Goal: Information Seeking & Learning: Understand process/instructions

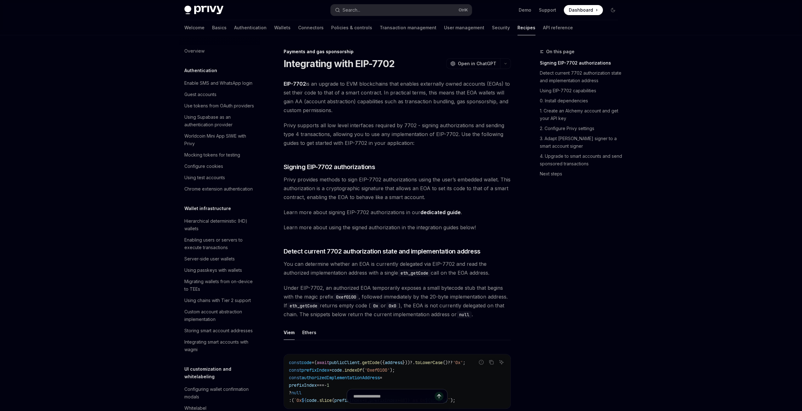
scroll to position [485, 0]
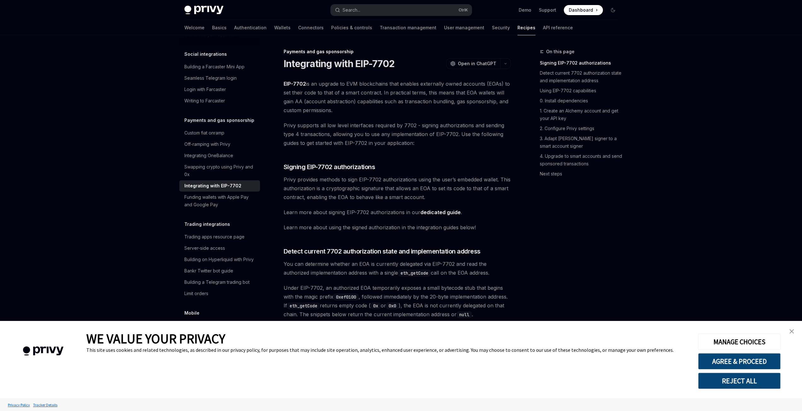
click at [793, 332] on img "close banner" at bounding box center [792, 331] width 4 height 4
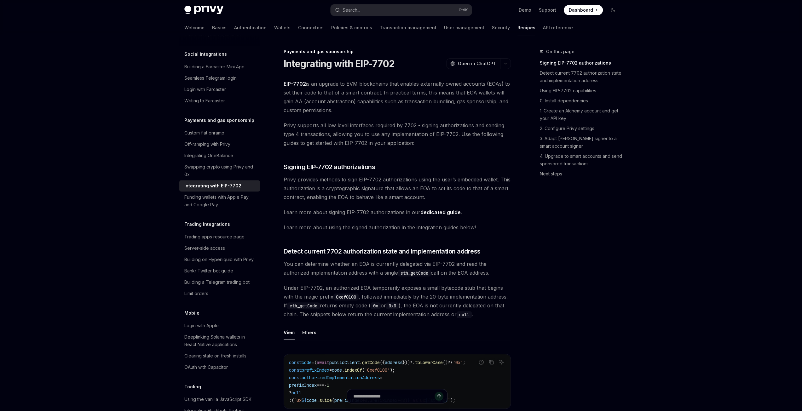
click at [593, 236] on div "On this page Signing EIP-7702 authorizations Detect current 7702 authorization …" at bounding box center [575, 229] width 96 height 363
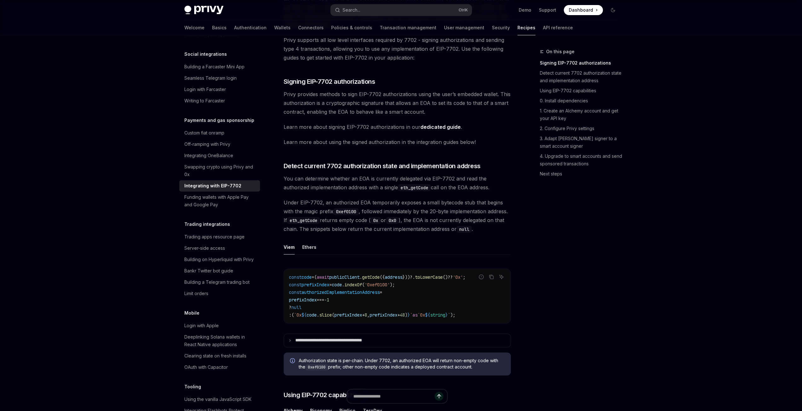
scroll to position [117, 0]
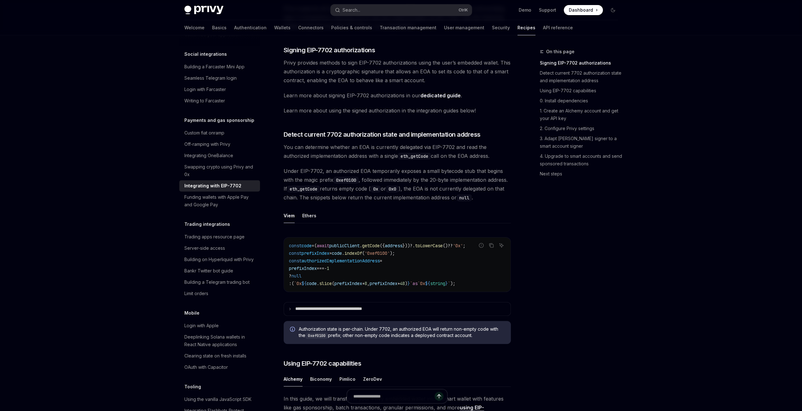
click at [421, 157] on code "eth_getCode" at bounding box center [414, 156] width 33 height 7
click at [413, 177] on span "Under EIP-7702, an authorized EOA temporarily exposes a small bytecode stub tha…" at bounding box center [397, 184] width 227 height 35
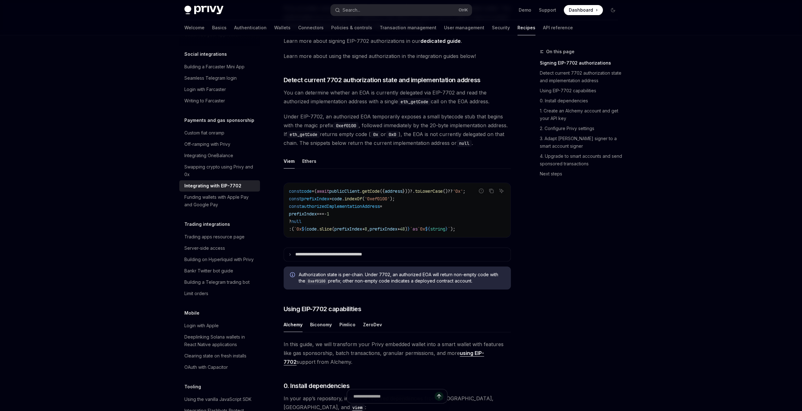
scroll to position [180, 0]
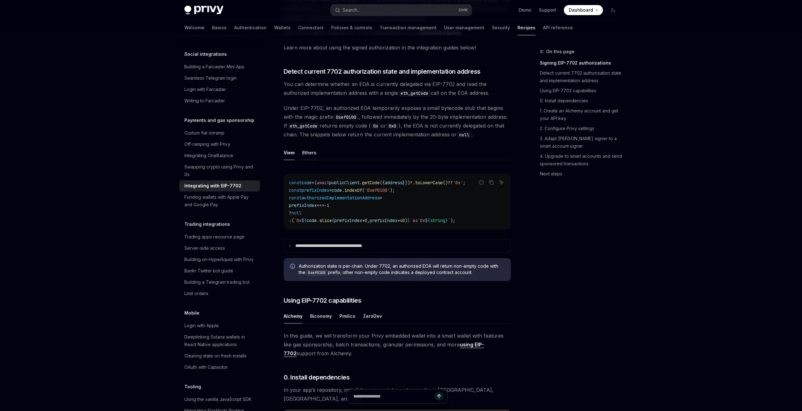
click at [305, 160] on button "Ethers" at bounding box center [309, 152] width 14 height 15
click at [288, 160] on button "Viem" at bounding box center [289, 152] width 11 height 15
type textarea "*"
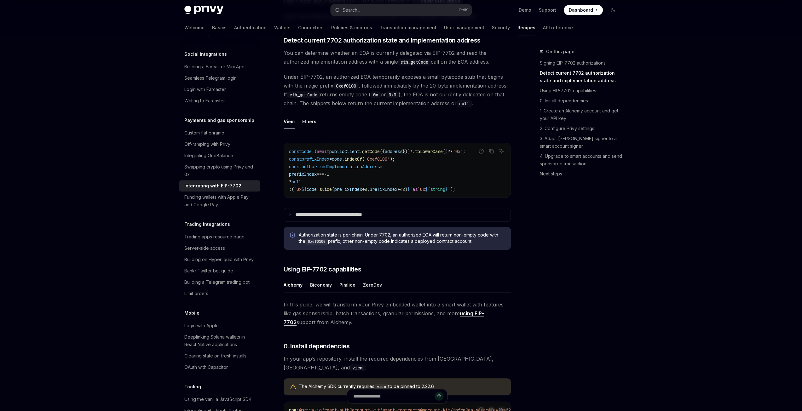
scroll to position [243, 0]
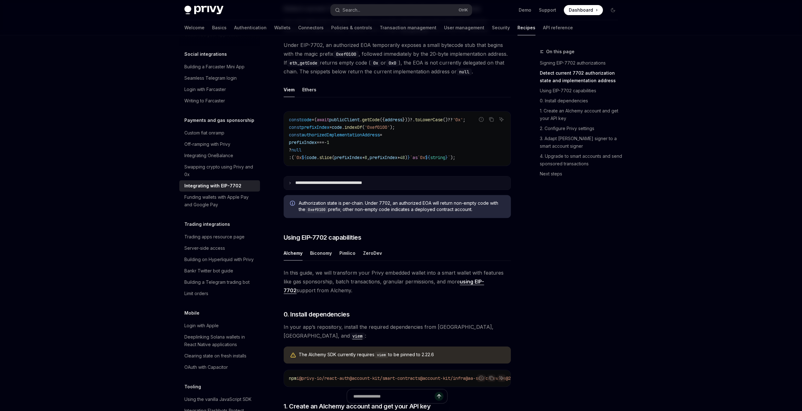
click at [299, 186] on p "**********" at bounding box center [339, 183] width 88 height 6
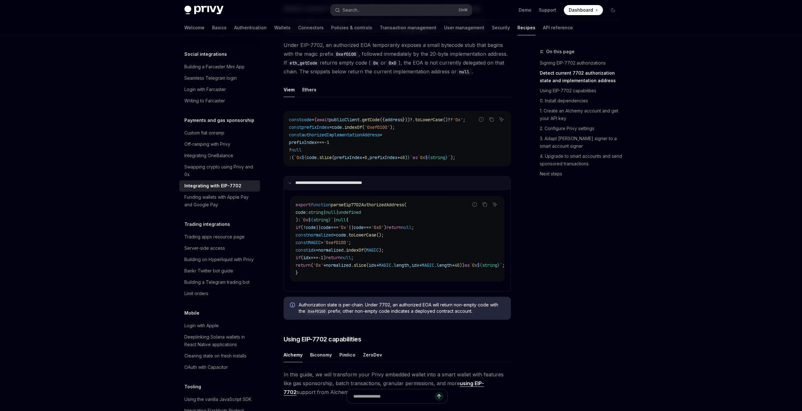
click at [299, 186] on p "**********" at bounding box center [338, 183] width 86 height 6
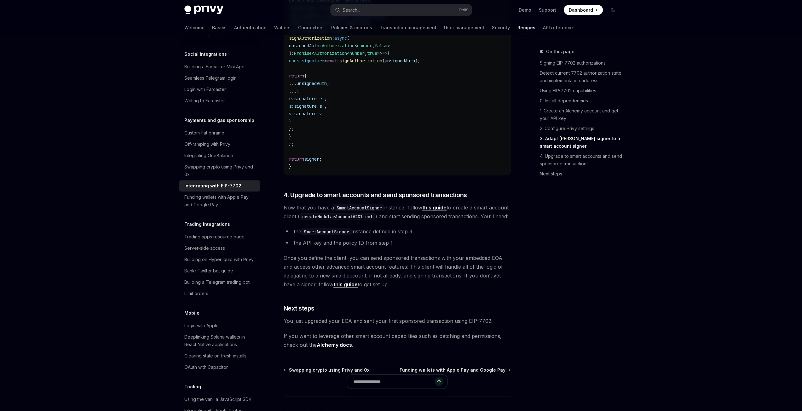
scroll to position [1315, 0]
